Goal: Task Accomplishment & Management: Manage account settings

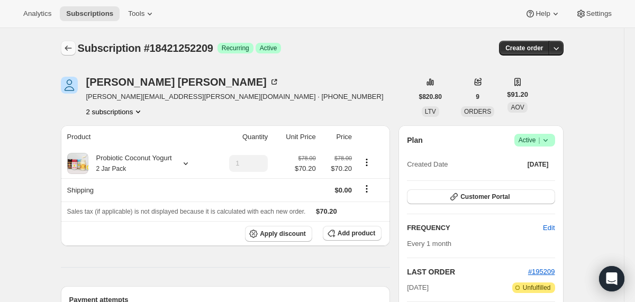
click at [72, 47] on icon "Subscriptions" at bounding box center [68, 48] width 11 height 11
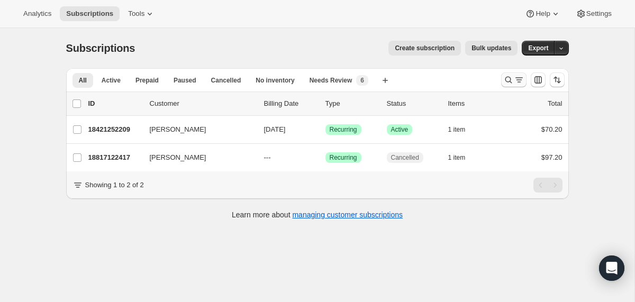
click at [507, 79] on icon "Search and filter results" at bounding box center [508, 80] width 11 height 11
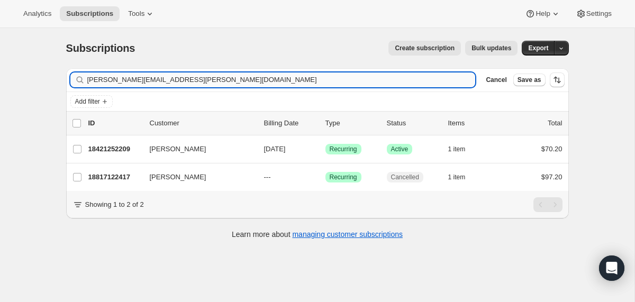
click at [416, 80] on input "[PERSON_NAME][EMAIL_ADDRESS][PERSON_NAME][DOMAIN_NAME]" at bounding box center [281, 79] width 388 height 15
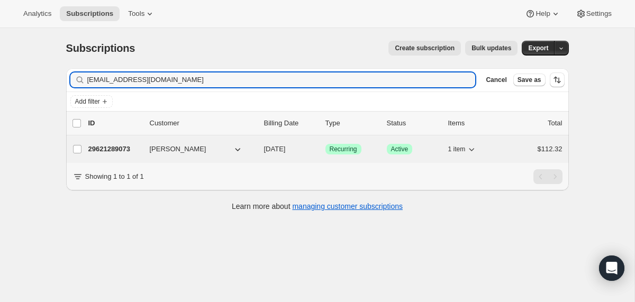
type input "[EMAIL_ADDRESS][DOMAIN_NAME]"
click at [266, 152] on span "[DATE]" at bounding box center [275, 149] width 22 height 8
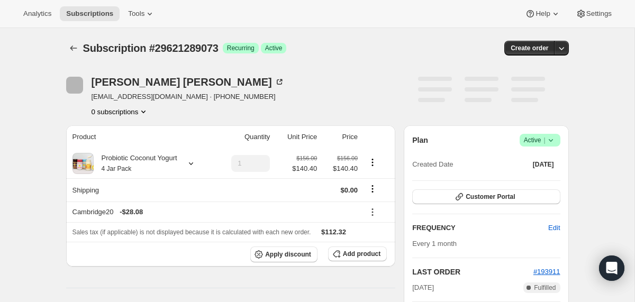
click at [551, 141] on icon at bounding box center [550, 140] width 4 height 3
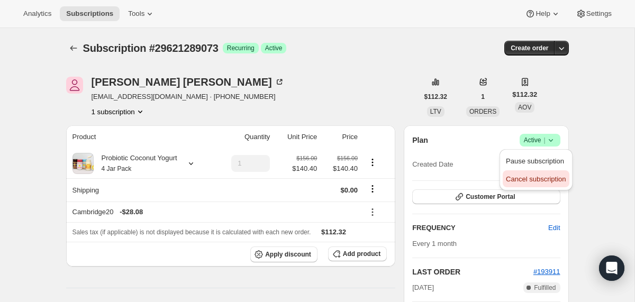
click at [536, 175] on span "Cancel subscription" at bounding box center [536, 179] width 60 height 8
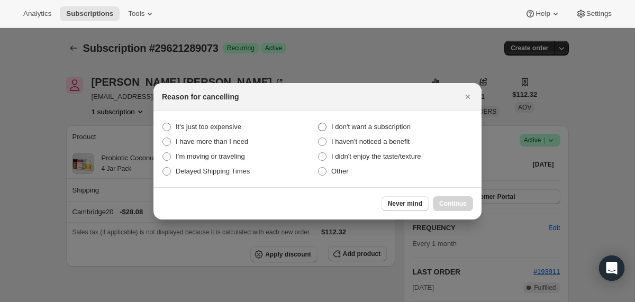
click at [408, 131] on span "I don't want a subscription" at bounding box center [370, 127] width 79 height 11
click at [319, 123] on subscription "I don't want a subscription" at bounding box center [318, 123] width 1 height 1
radio subscription "true"
click at [441, 203] on span "Continue" at bounding box center [453, 203] width 28 height 8
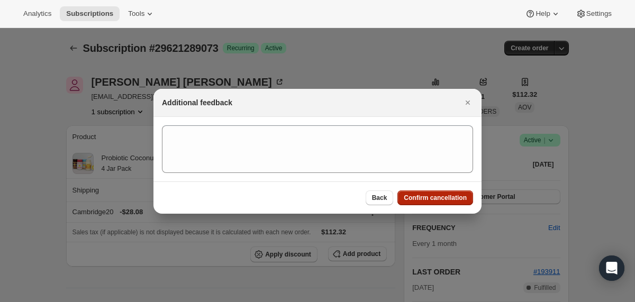
click at [441, 203] on button "Confirm cancellation" at bounding box center [435, 197] width 76 height 15
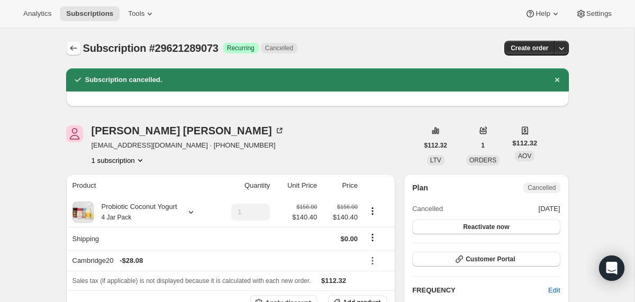
click at [75, 44] on icon "Subscriptions" at bounding box center [73, 48] width 11 height 11
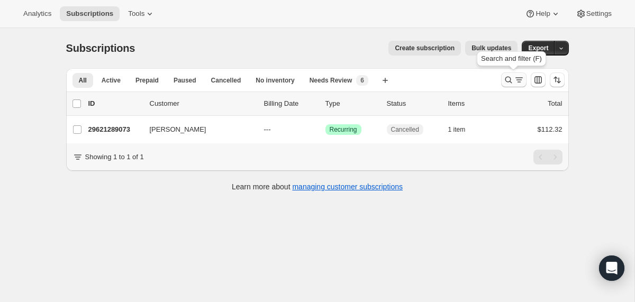
click at [504, 82] on icon "Search and filter results" at bounding box center [508, 80] width 11 height 11
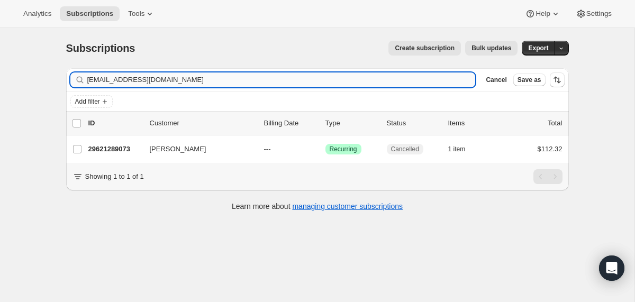
click at [419, 82] on input "[EMAIL_ADDRESS][DOMAIN_NAME]" at bounding box center [281, 79] width 388 height 15
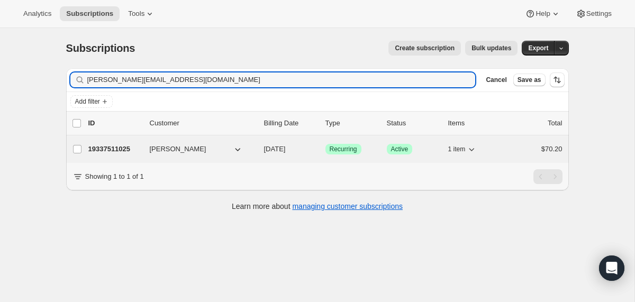
type input "[PERSON_NAME][EMAIL_ADDRESS][DOMAIN_NAME]"
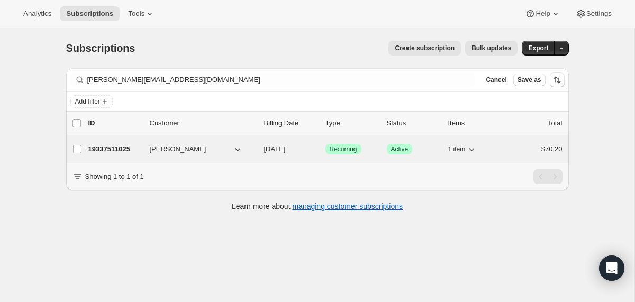
click at [256, 152] on div "19337511025 [PERSON_NAME] [DATE] Success Recurring Success Active 1 item $70.20" at bounding box center [325, 149] width 474 height 15
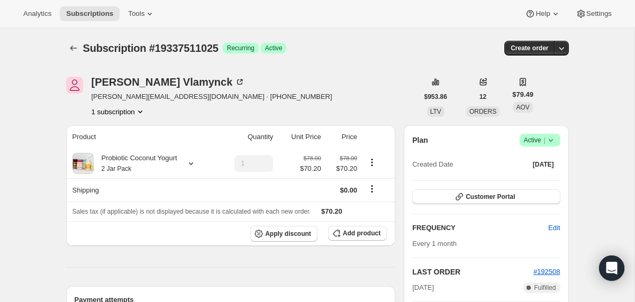
click at [557, 141] on span "Success Active |" at bounding box center [540, 140] width 41 height 13
click at [532, 184] on span "Cancel subscription" at bounding box center [536, 179] width 60 height 11
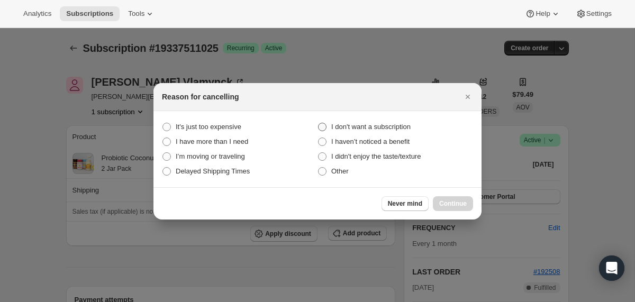
click at [406, 122] on span "I don't want a subscription" at bounding box center [370, 127] width 79 height 11
click at [319, 123] on subscription "I don't want a subscription" at bounding box center [318, 123] width 1 height 1
radio subscription "true"
click at [446, 204] on span "Continue" at bounding box center [453, 203] width 28 height 8
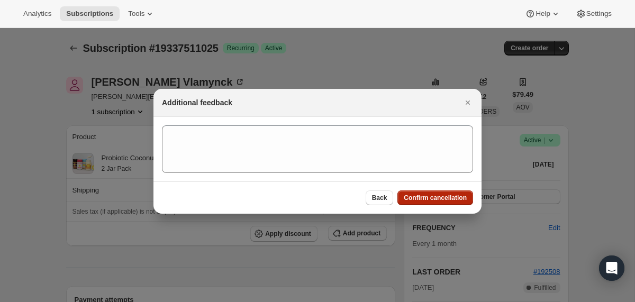
click at [446, 204] on button "Confirm cancellation" at bounding box center [435, 197] width 76 height 15
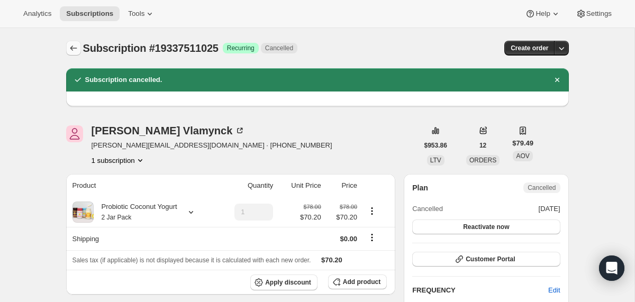
click at [78, 42] on button "Subscriptions" at bounding box center [73, 48] width 15 height 15
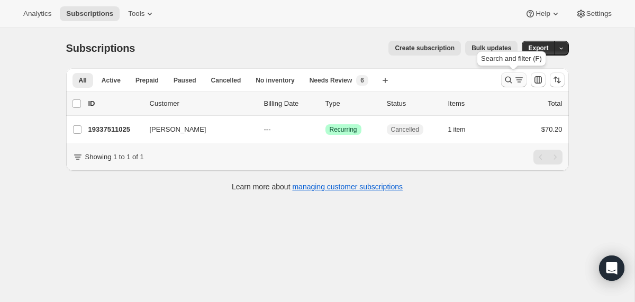
click at [511, 79] on icon "Search and filter results" at bounding box center [508, 80] width 11 height 11
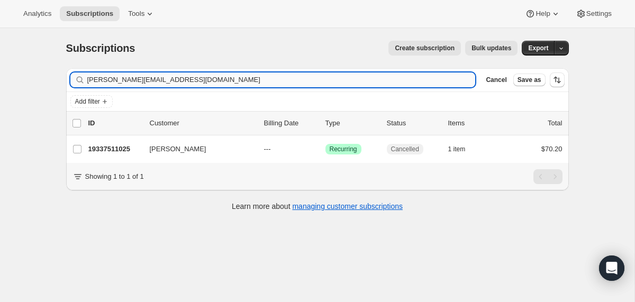
click at [410, 80] on input "[PERSON_NAME][EMAIL_ADDRESS][DOMAIN_NAME]" at bounding box center [281, 79] width 388 height 15
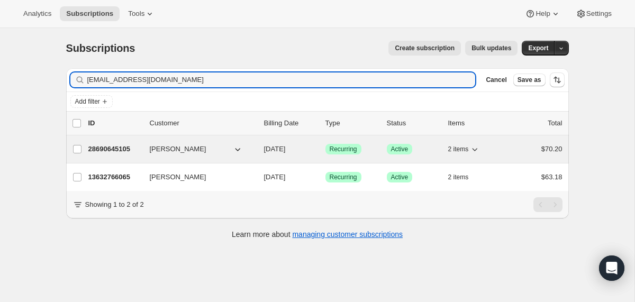
type input "[EMAIL_ADDRESS][DOMAIN_NAME]"
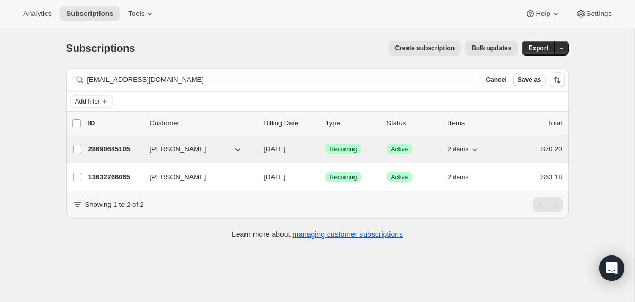
click at [258, 153] on div "28690645105 [PERSON_NAME] [DATE] Success Recurring Success Active 2 items $70.20" at bounding box center [325, 149] width 474 height 15
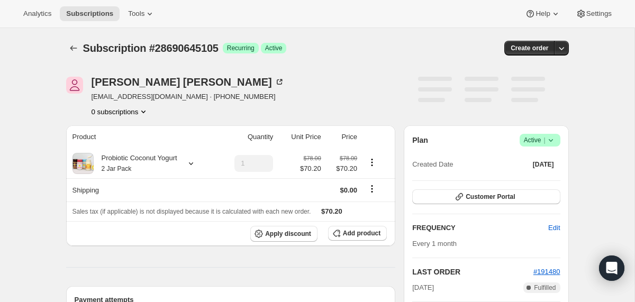
click at [556, 137] on span "Success Active |" at bounding box center [540, 140] width 41 height 13
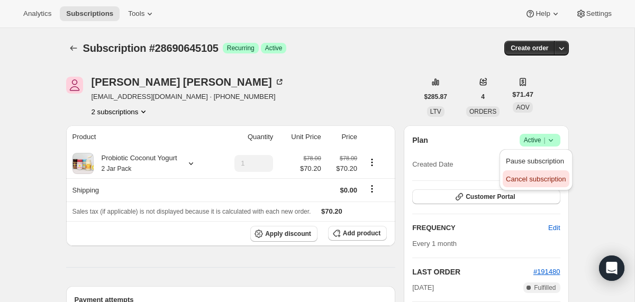
click at [527, 181] on span "Cancel subscription" at bounding box center [536, 179] width 60 height 8
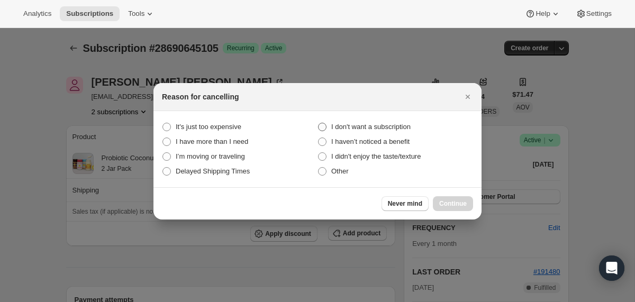
click at [394, 130] on span "I don't want a subscription" at bounding box center [370, 127] width 79 height 8
click at [319, 123] on subscription "I don't want a subscription" at bounding box center [318, 123] width 1 height 1
radio subscription "true"
click at [443, 202] on span "Continue" at bounding box center [453, 203] width 28 height 8
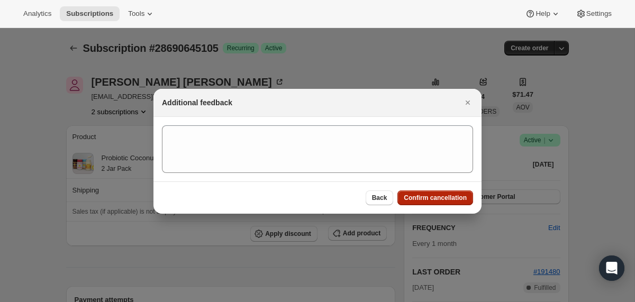
click at [443, 202] on button "Confirm cancellation" at bounding box center [435, 197] width 76 height 15
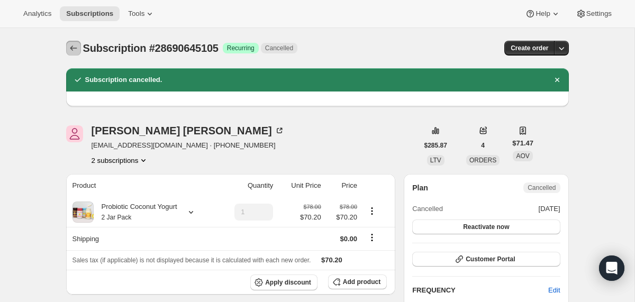
click at [73, 43] on icon "Subscriptions" at bounding box center [73, 48] width 11 height 11
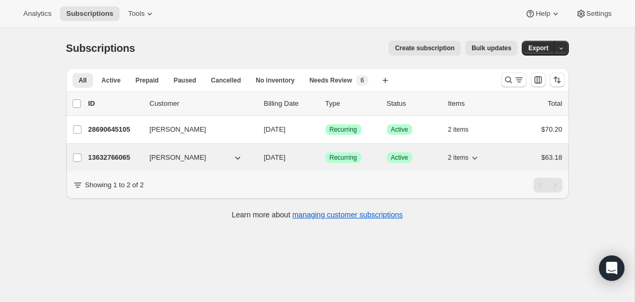
click at [254, 158] on div "[PERSON_NAME]" at bounding box center [203, 157] width 106 height 11
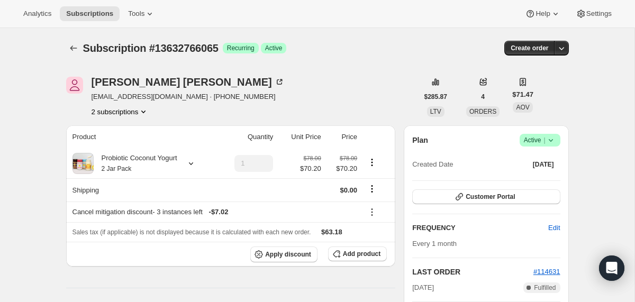
click at [552, 140] on icon at bounding box center [550, 140] width 11 height 11
click at [531, 184] on span "Cancel subscription" at bounding box center [536, 179] width 60 height 11
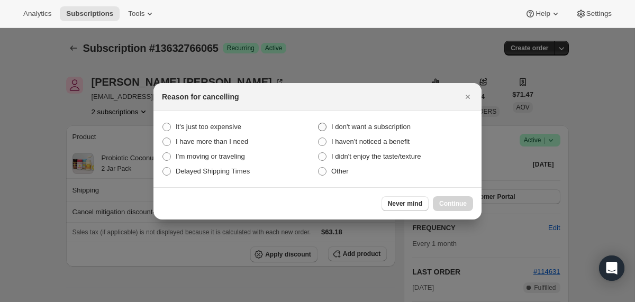
click at [397, 125] on span "I don't want a subscription" at bounding box center [370, 127] width 79 height 8
click at [319, 123] on subscription "I don't want a subscription" at bounding box center [318, 123] width 1 height 1
radio subscription "true"
click at [449, 205] on span "Continue" at bounding box center [453, 203] width 28 height 8
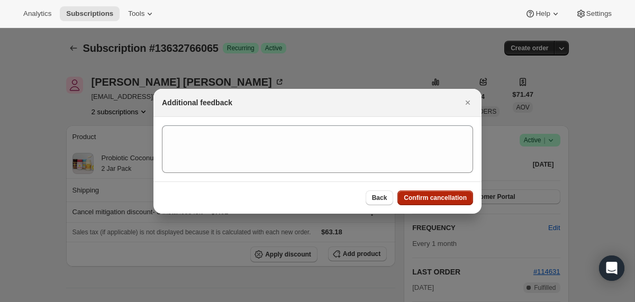
click at [448, 197] on span "Confirm cancellation" at bounding box center [435, 198] width 63 height 8
